Goal: Information Seeking & Learning: Learn about a topic

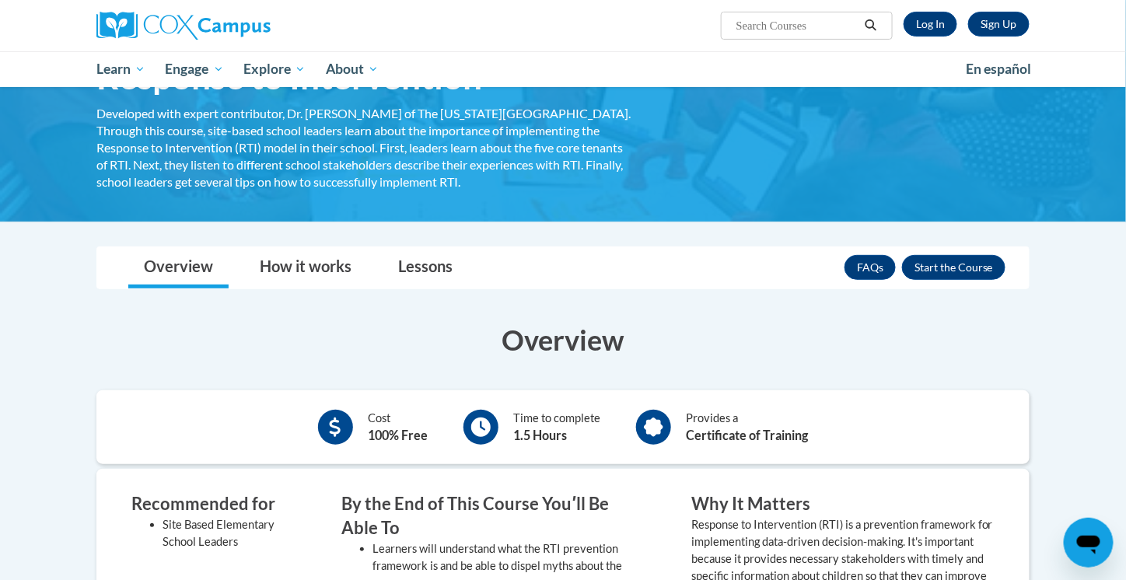
scroll to position [110, 0]
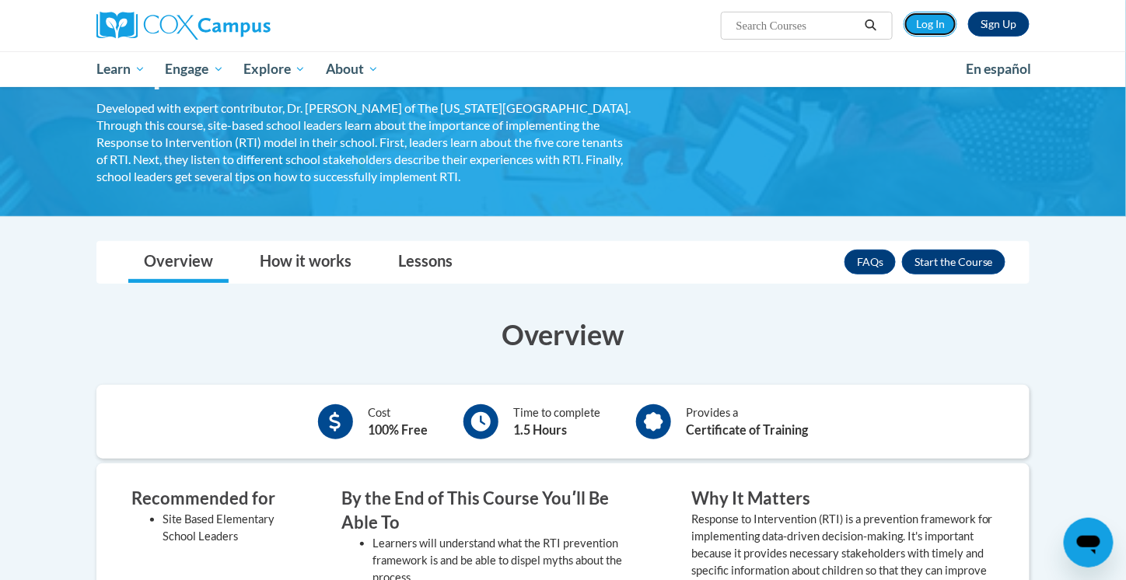
click at [940, 24] on link "Log In" at bounding box center [931, 24] width 54 height 25
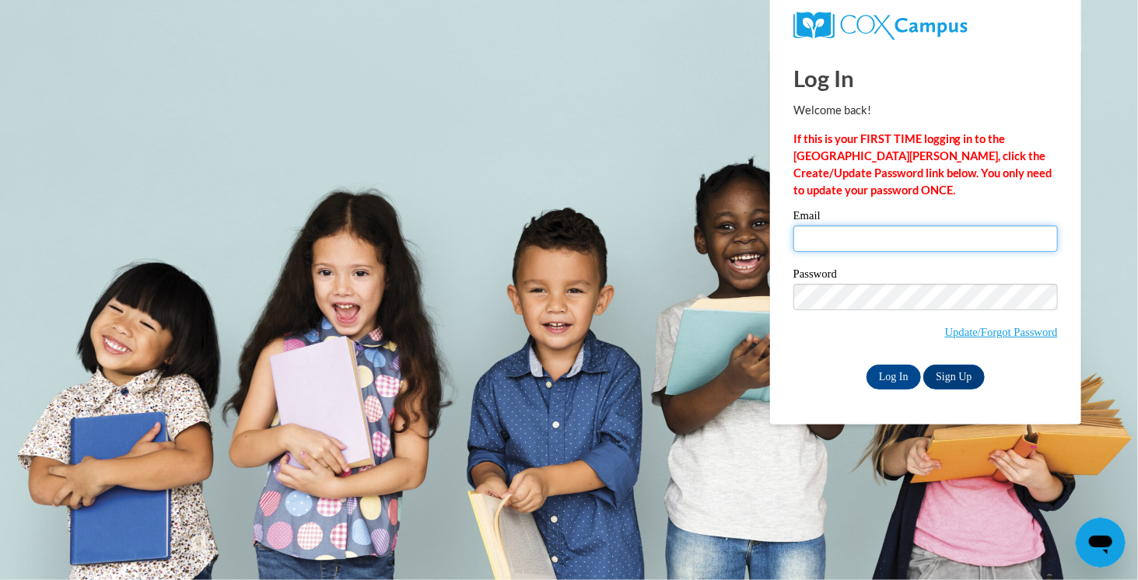
type input "jackilee.cruz@gcssk12.net"
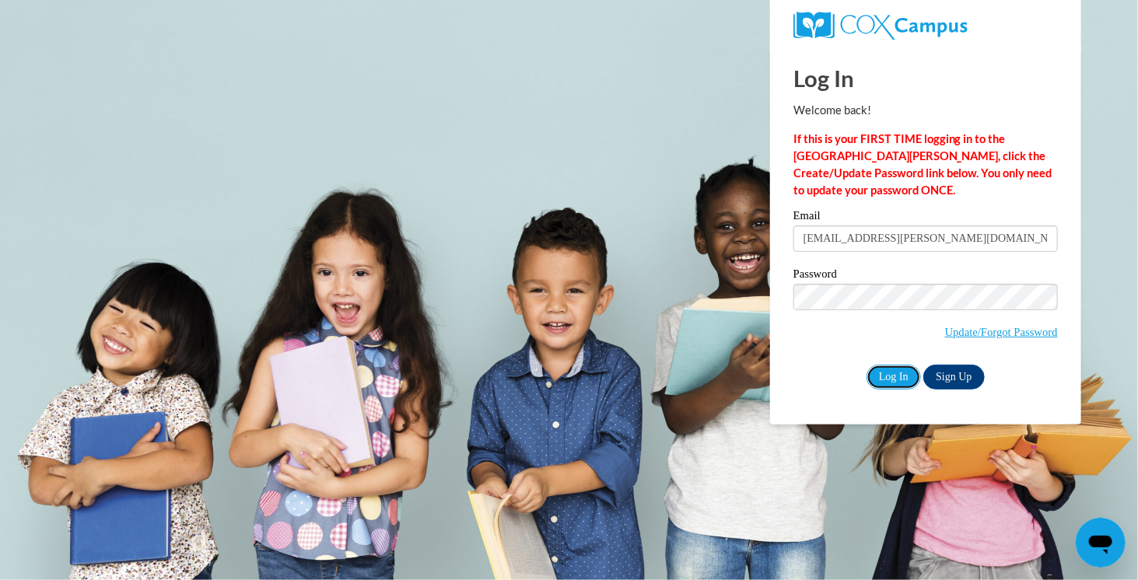
click at [897, 381] on input "Log In" at bounding box center [894, 377] width 54 height 25
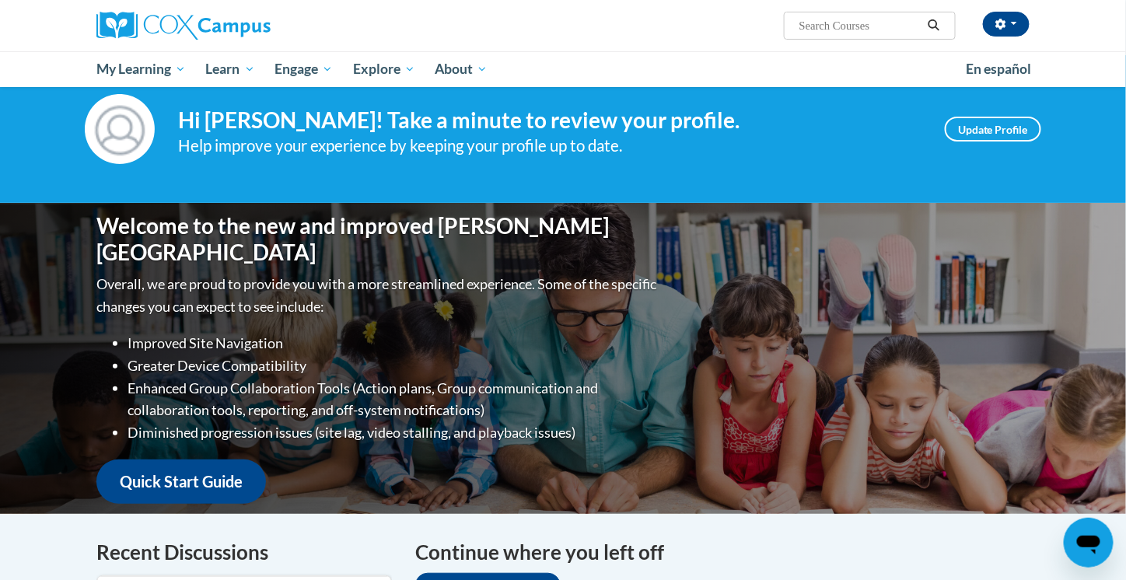
scroll to position [33, 0]
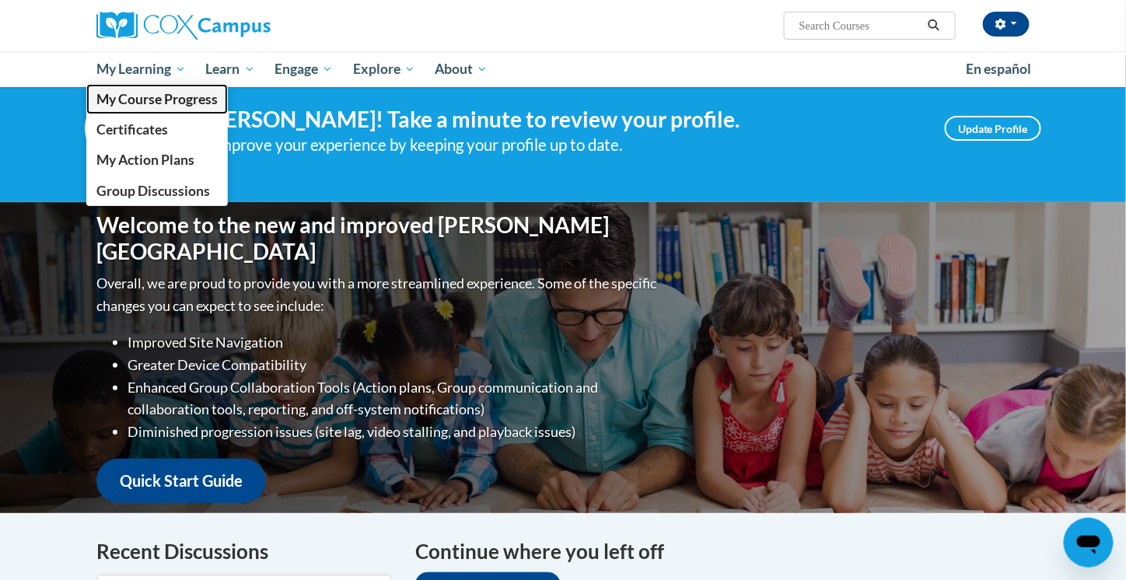
click at [166, 106] on span "My Course Progress" at bounding box center [156, 99] width 121 height 16
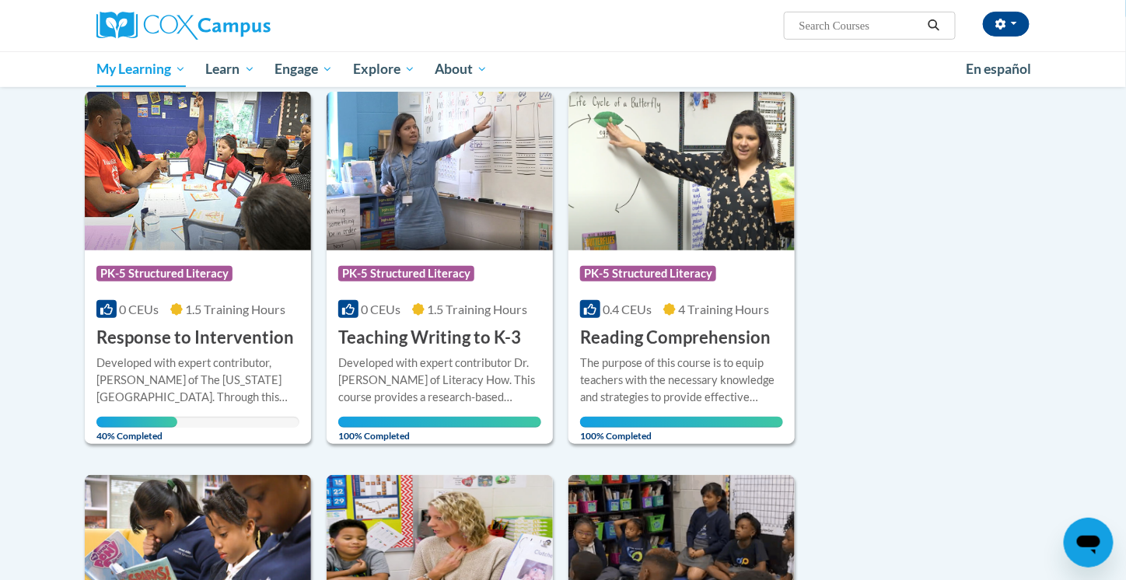
scroll to position [194, 0]
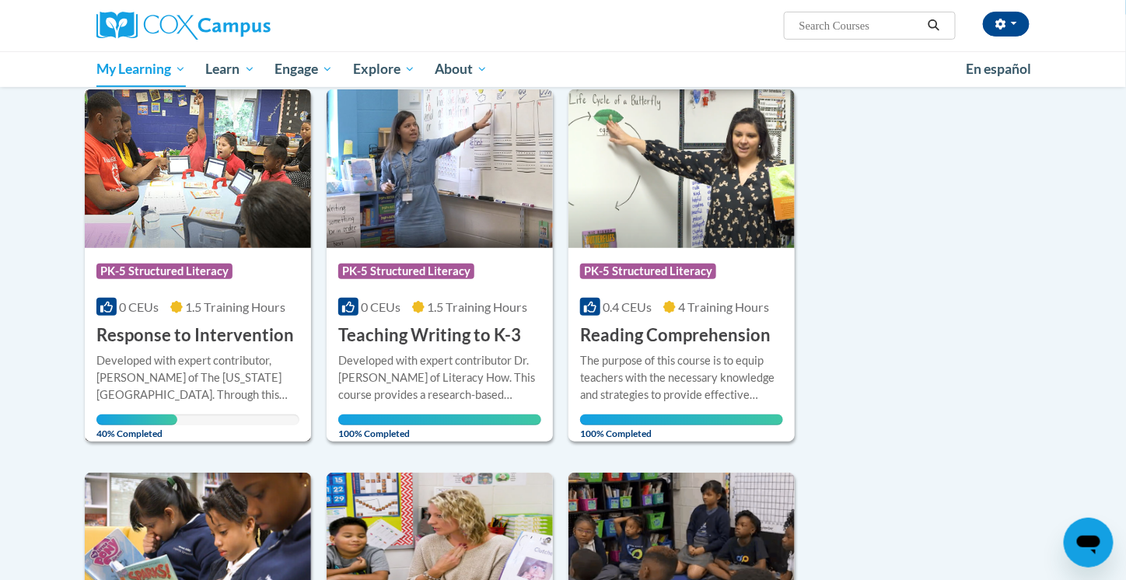
click at [155, 324] on h3 "Response to Intervention" at bounding box center [195, 336] width 198 height 24
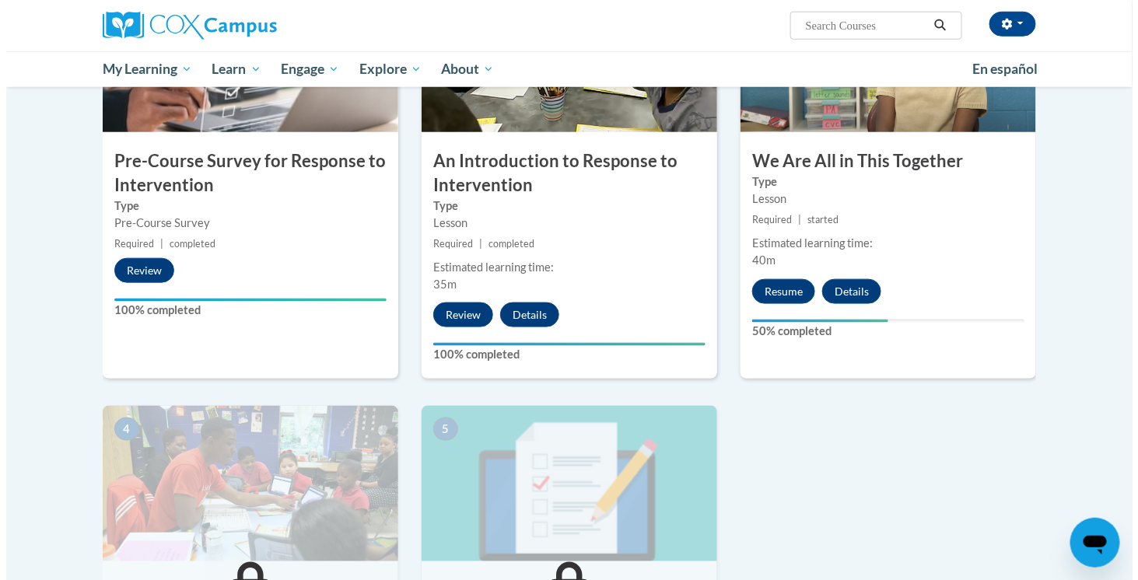
scroll to position [452, 0]
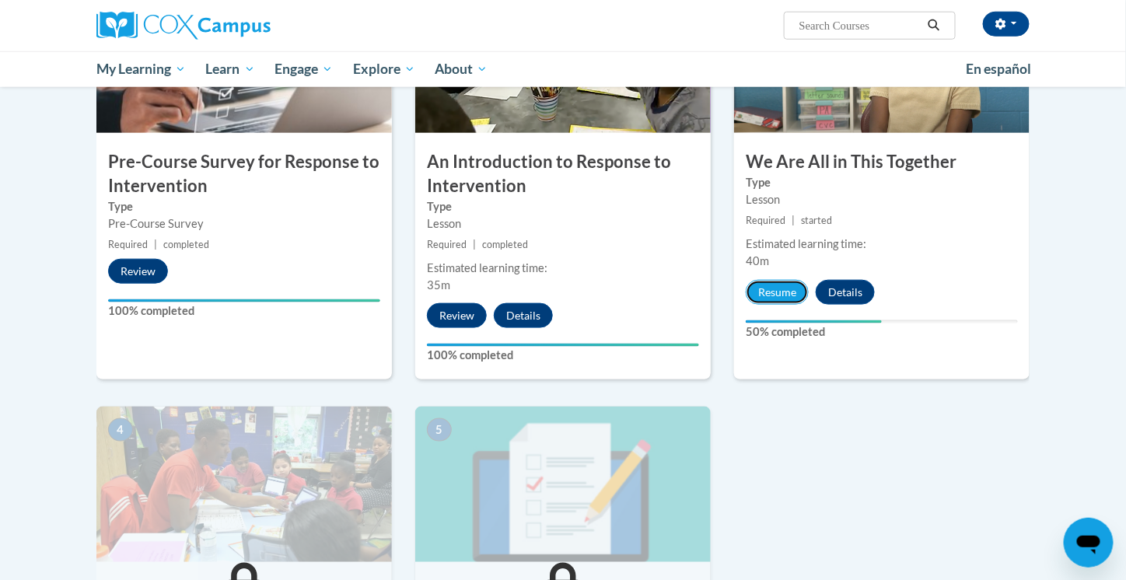
click at [799, 296] on button "Resume" at bounding box center [777, 292] width 63 height 25
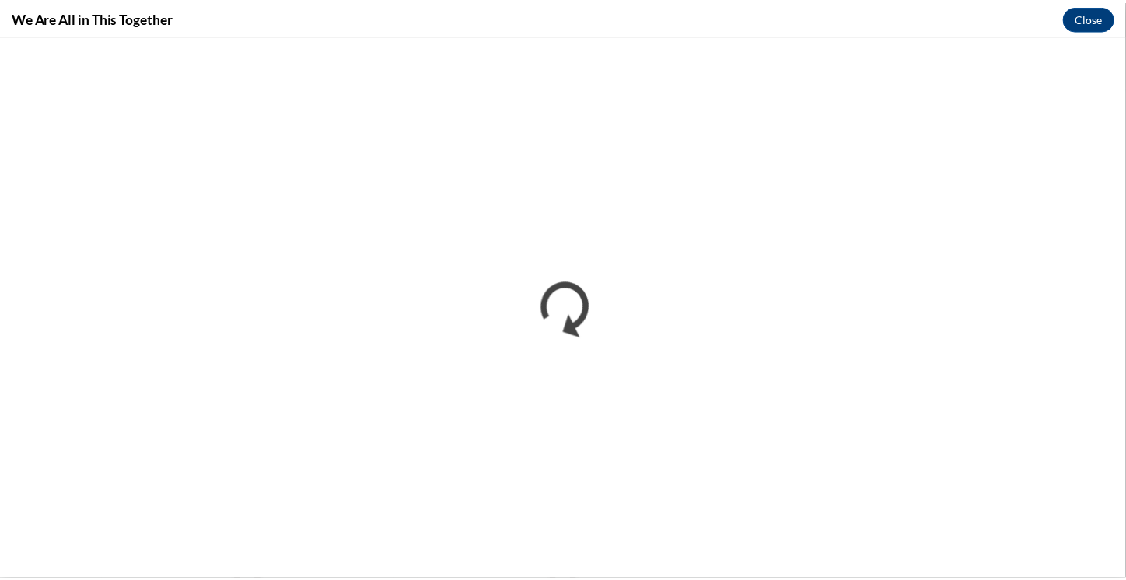
scroll to position [0, 0]
click at [1092, 19] on button "Close" at bounding box center [1100, 17] width 52 height 25
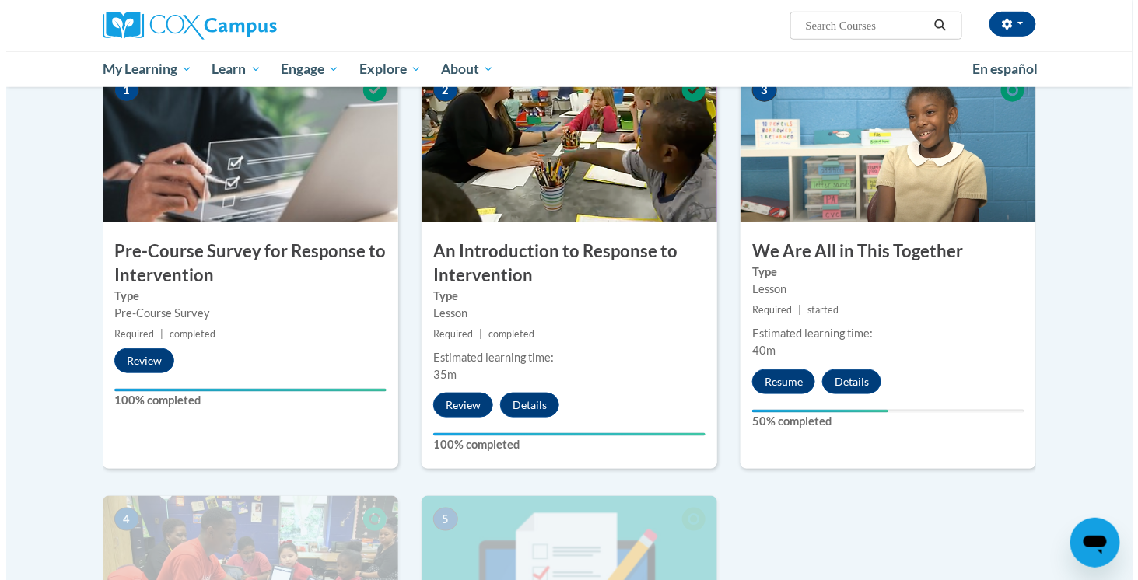
scroll to position [362, 0]
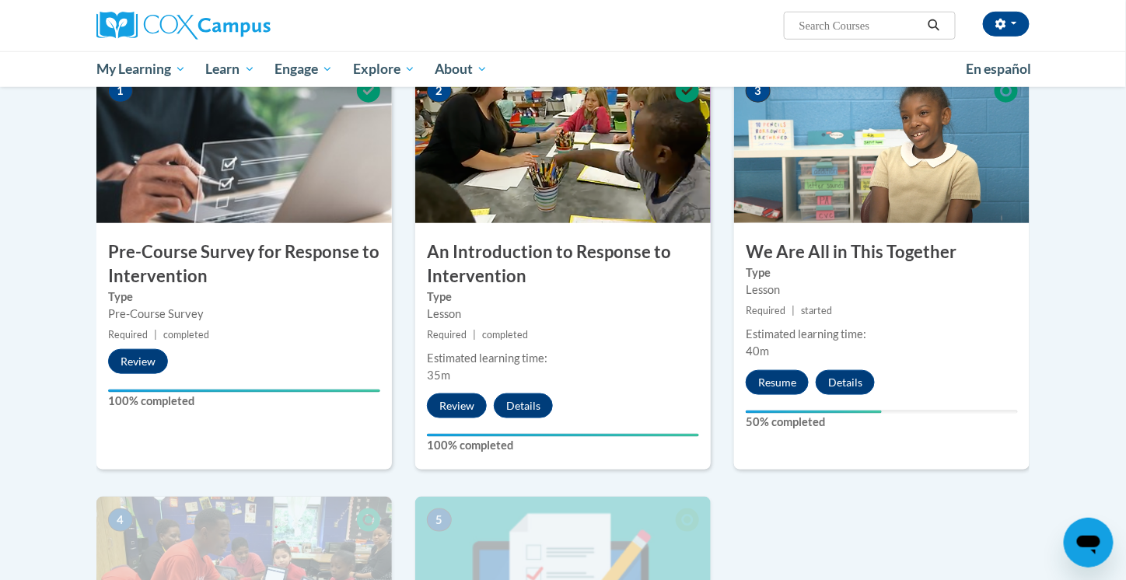
click at [822, 257] on h3 "We Are All in This Together" at bounding box center [882, 252] width 296 height 24
click at [792, 388] on button "Resume" at bounding box center [777, 382] width 63 height 25
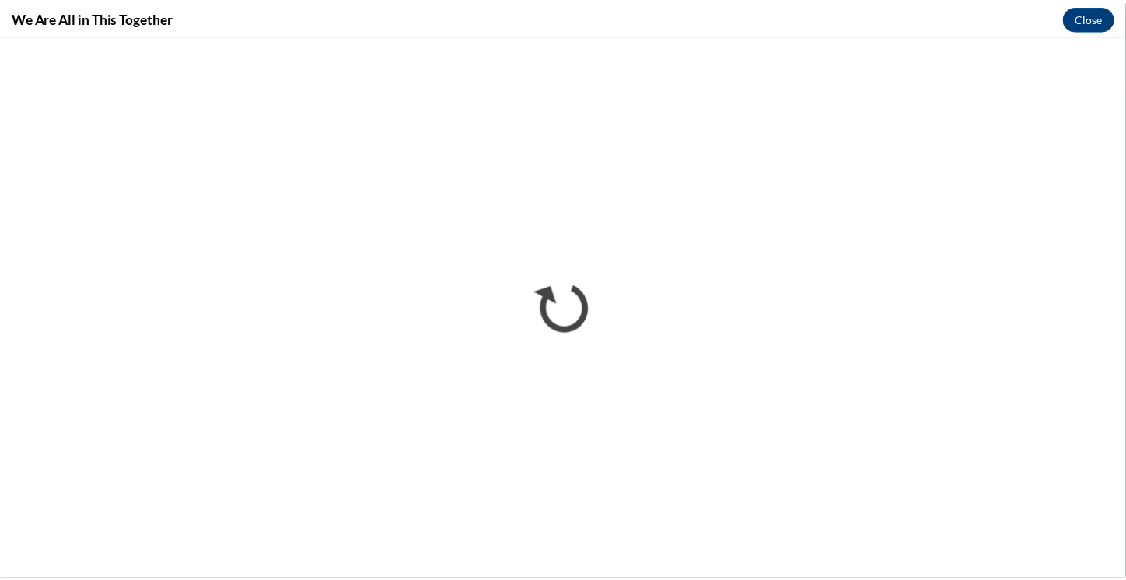
scroll to position [0, 0]
click at [1112, 21] on button "Close" at bounding box center [1100, 17] width 52 height 25
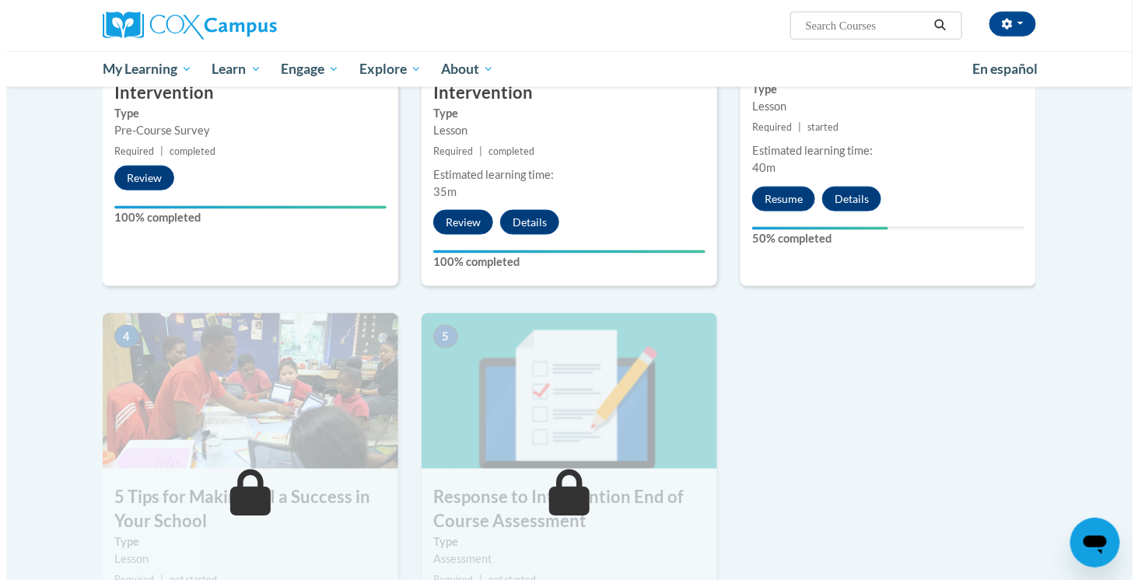
scroll to position [585, 0]
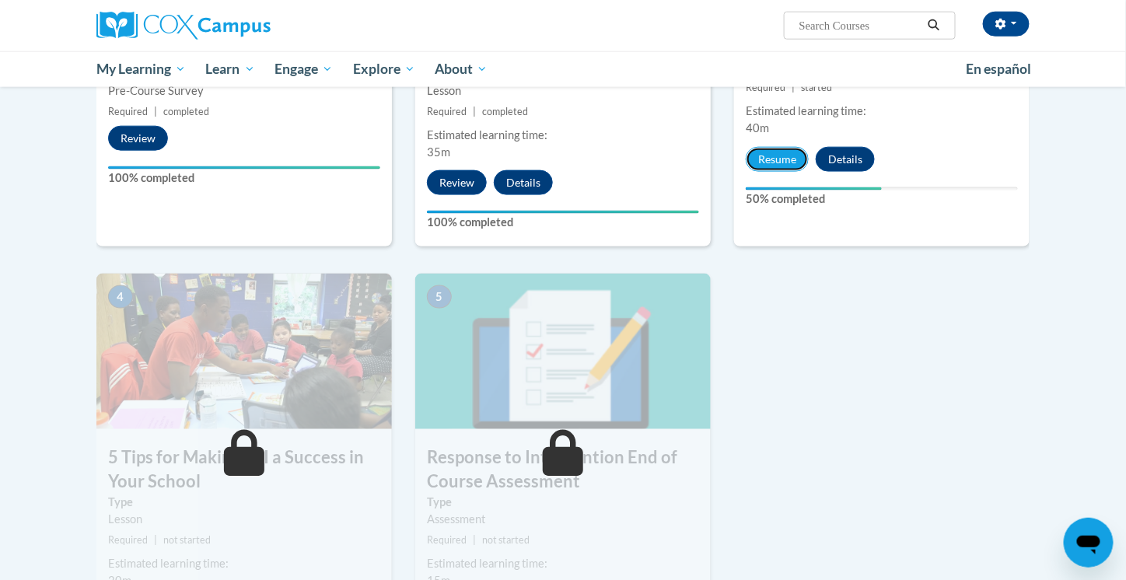
click at [769, 147] on button "Resume" at bounding box center [777, 159] width 63 height 25
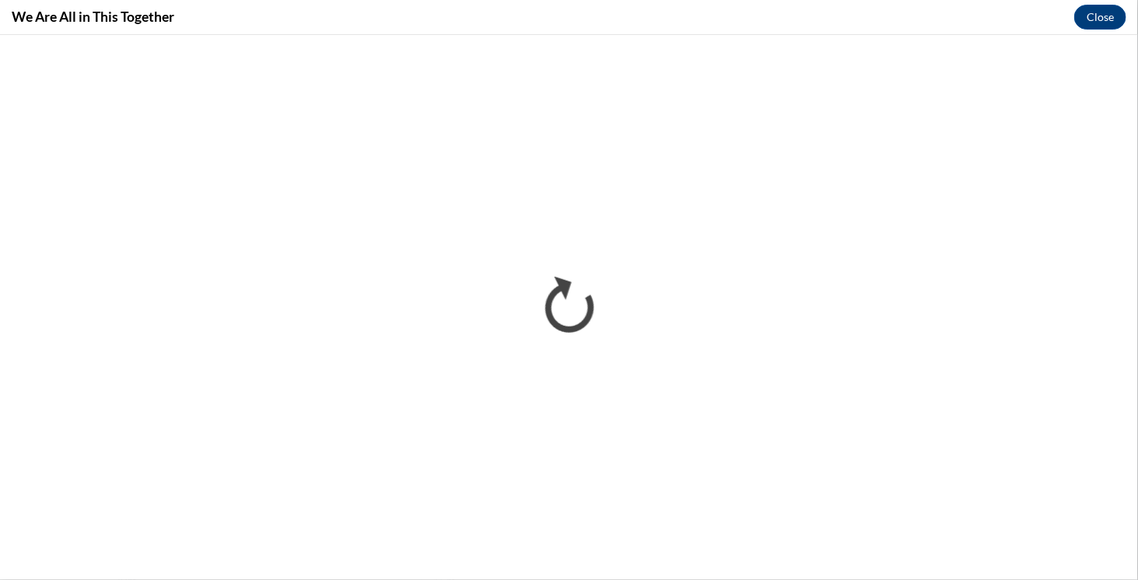
scroll to position [0, 0]
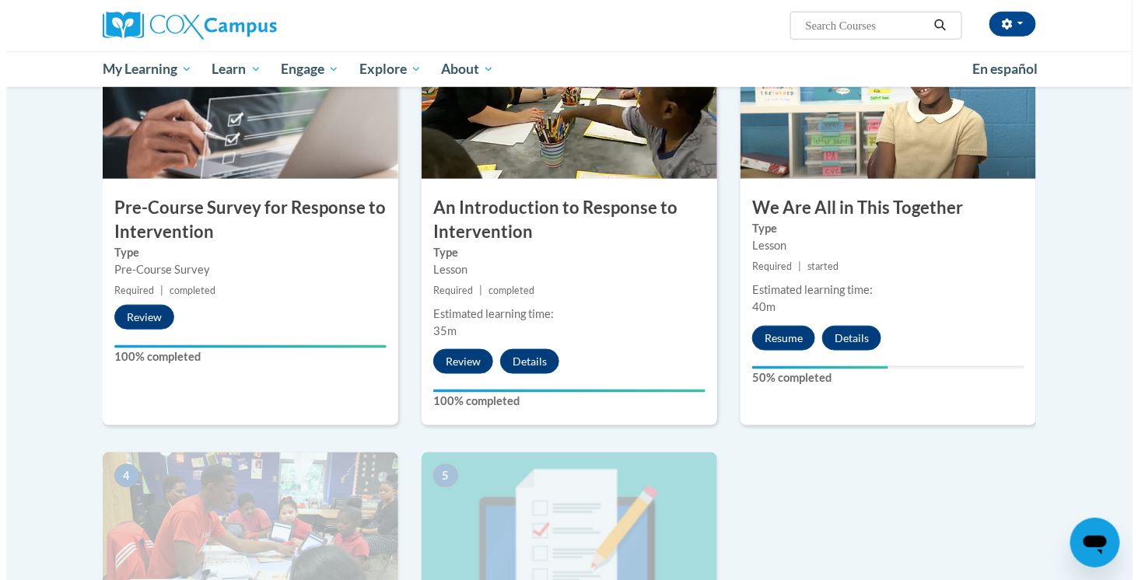
scroll to position [386, 0]
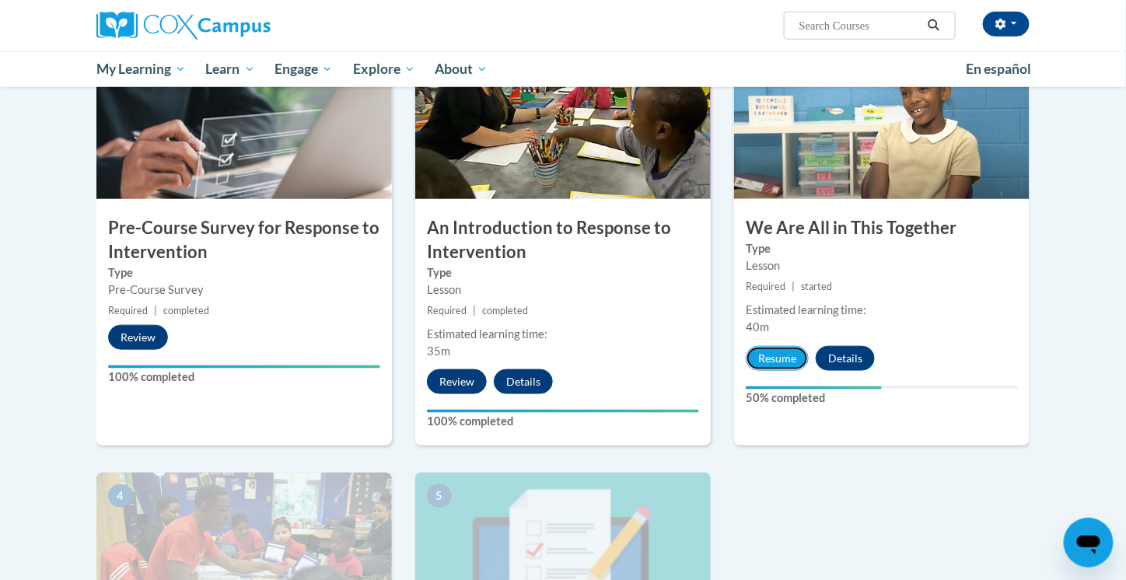
click at [776, 356] on button "Resume" at bounding box center [777, 358] width 63 height 25
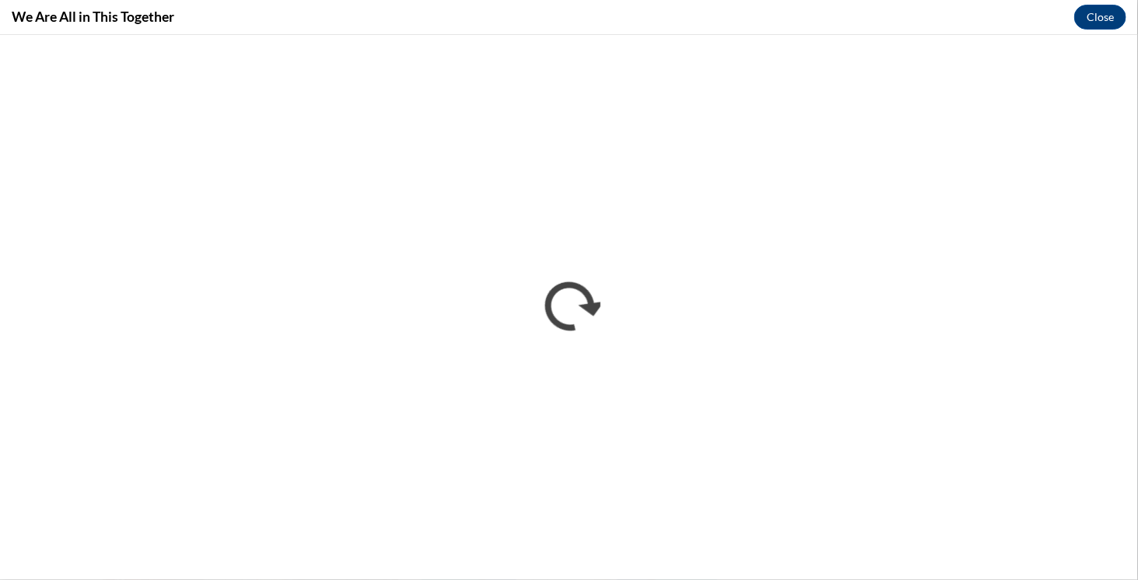
scroll to position [0, 0]
